Goal: Information Seeking & Learning: Learn about a topic

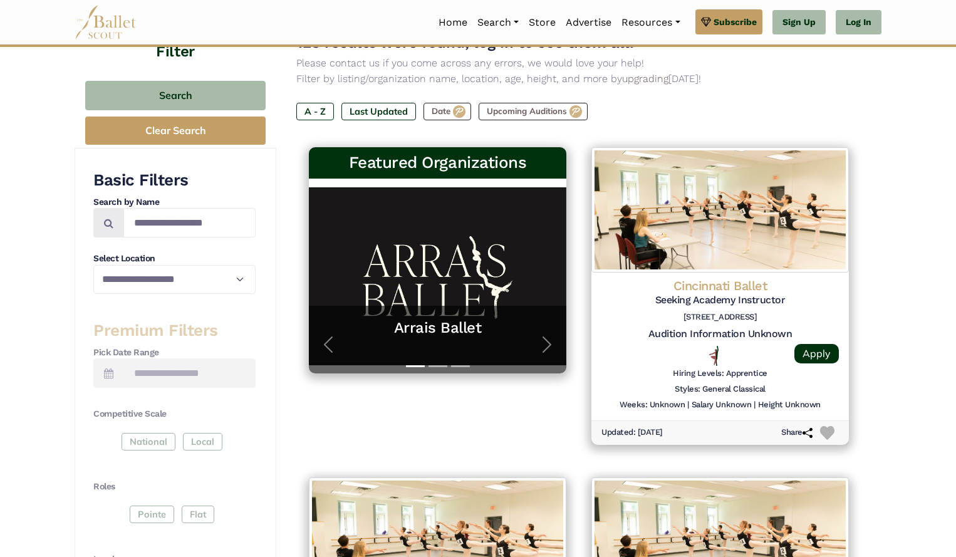
scroll to position [169, 0]
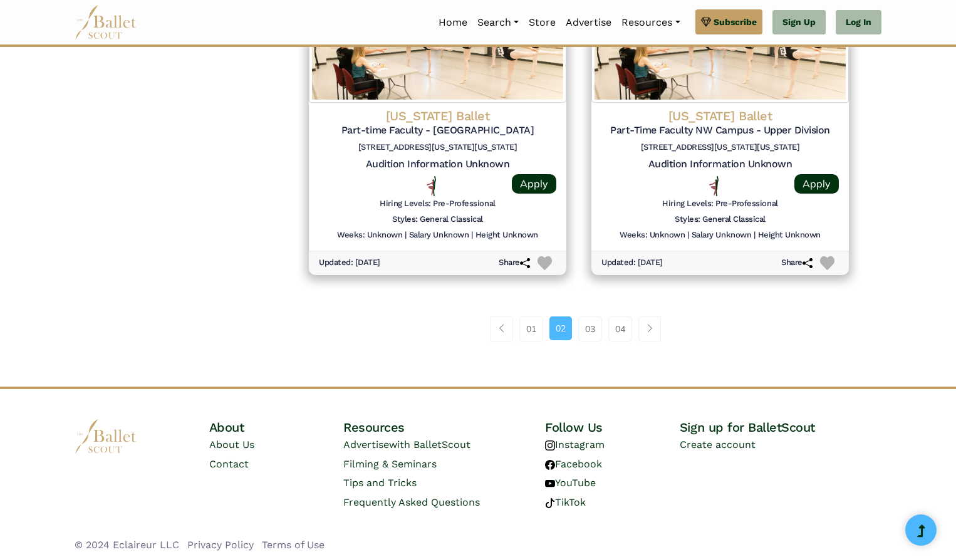
scroll to position [1669, 0]
click at [530, 332] on link "01" at bounding box center [531, 328] width 24 height 25
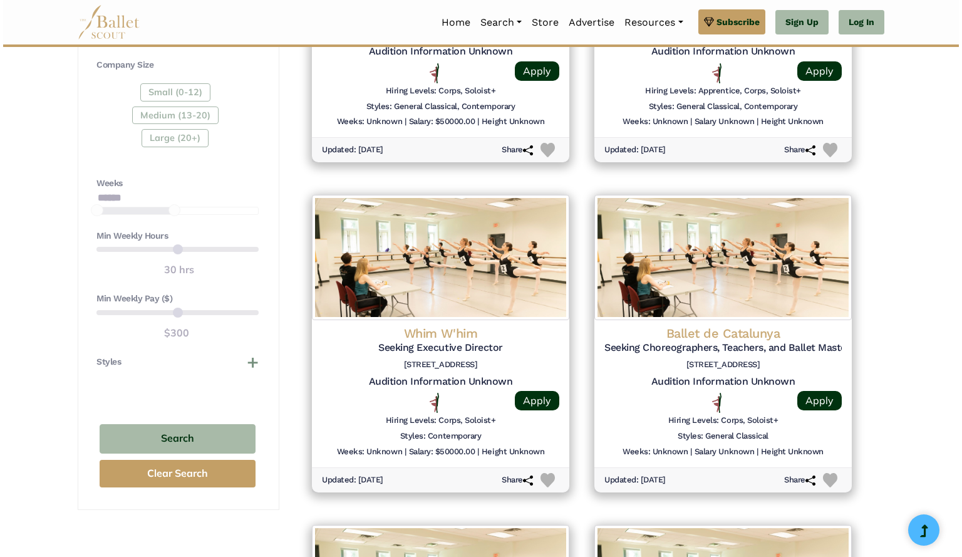
scroll to position [780, 0]
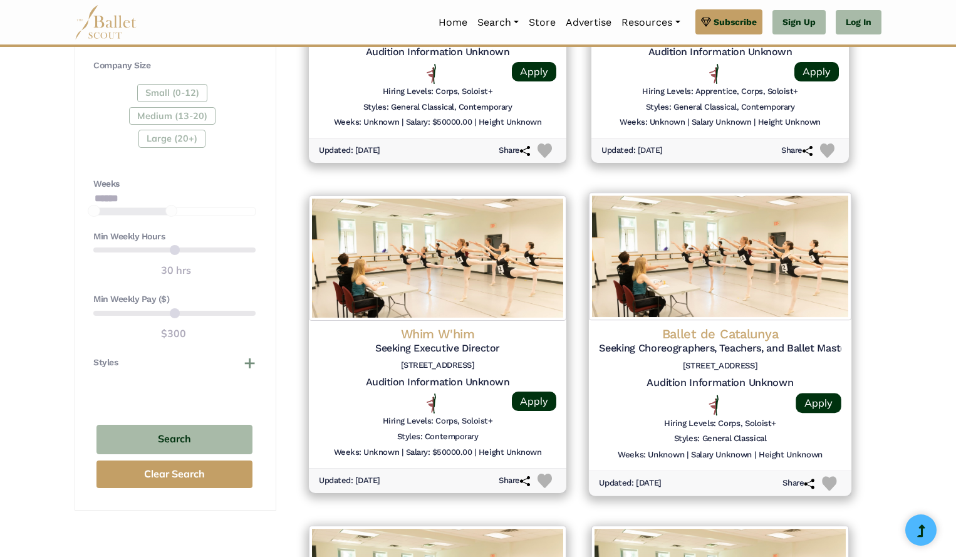
click at [707, 332] on h4 "Ballet de Catalunya" at bounding box center [720, 333] width 242 height 17
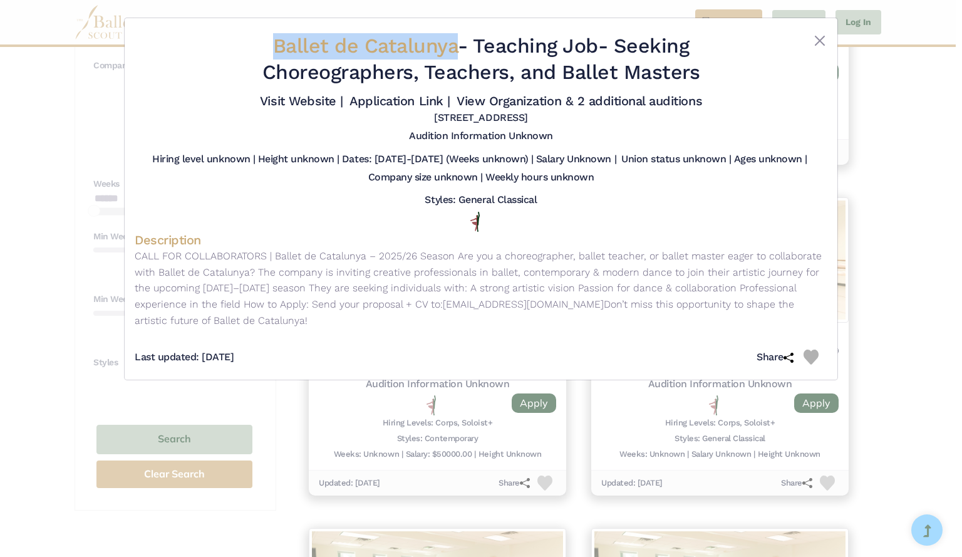
drag, startPoint x: 452, startPoint y: 55, endPoint x: 209, endPoint y: 47, distance: 243.2
click at [209, 47] on h2 "Ballet de Catalunya - Teaching Job - Seeking Choreographers, Teachers, and Ball…" at bounding box center [481, 59] width 578 height 52
copy span "Ballet de Catalunya"
